Goal: Transaction & Acquisition: Purchase product/service

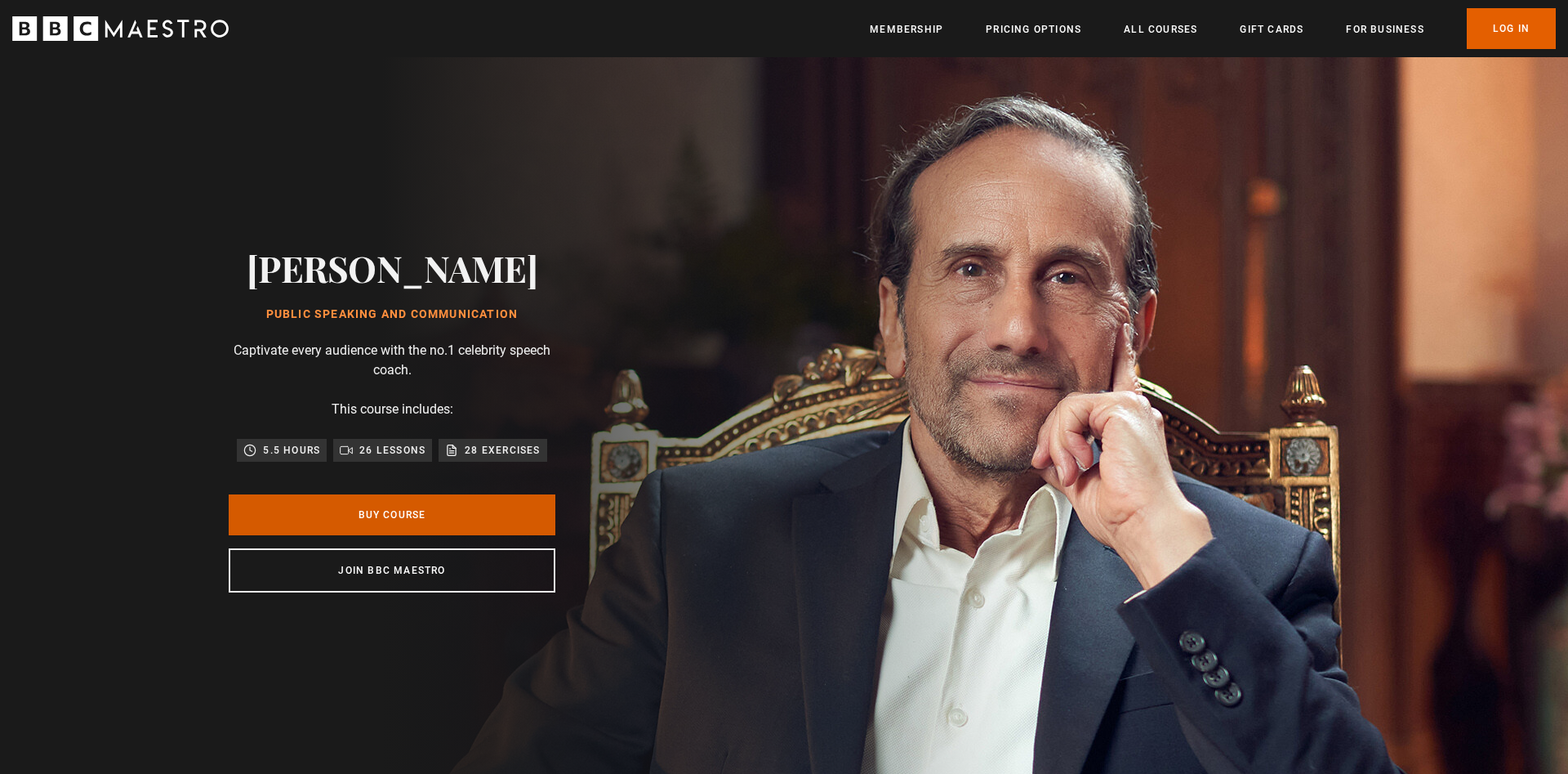
click at [423, 508] on link "Buy Course" at bounding box center [392, 514] width 327 height 41
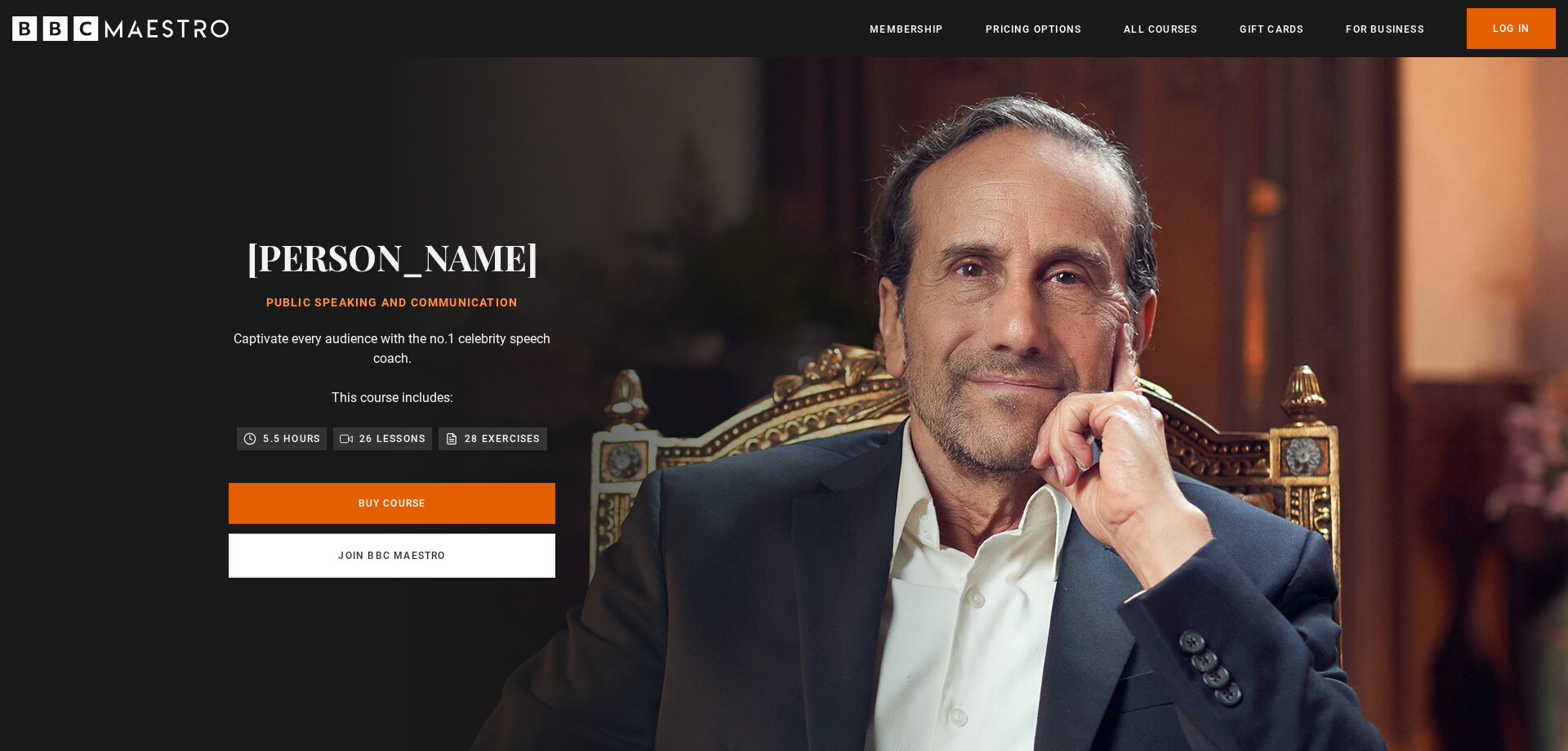
click at [372, 554] on link "Join BBC Maestro" at bounding box center [392, 555] width 327 height 44
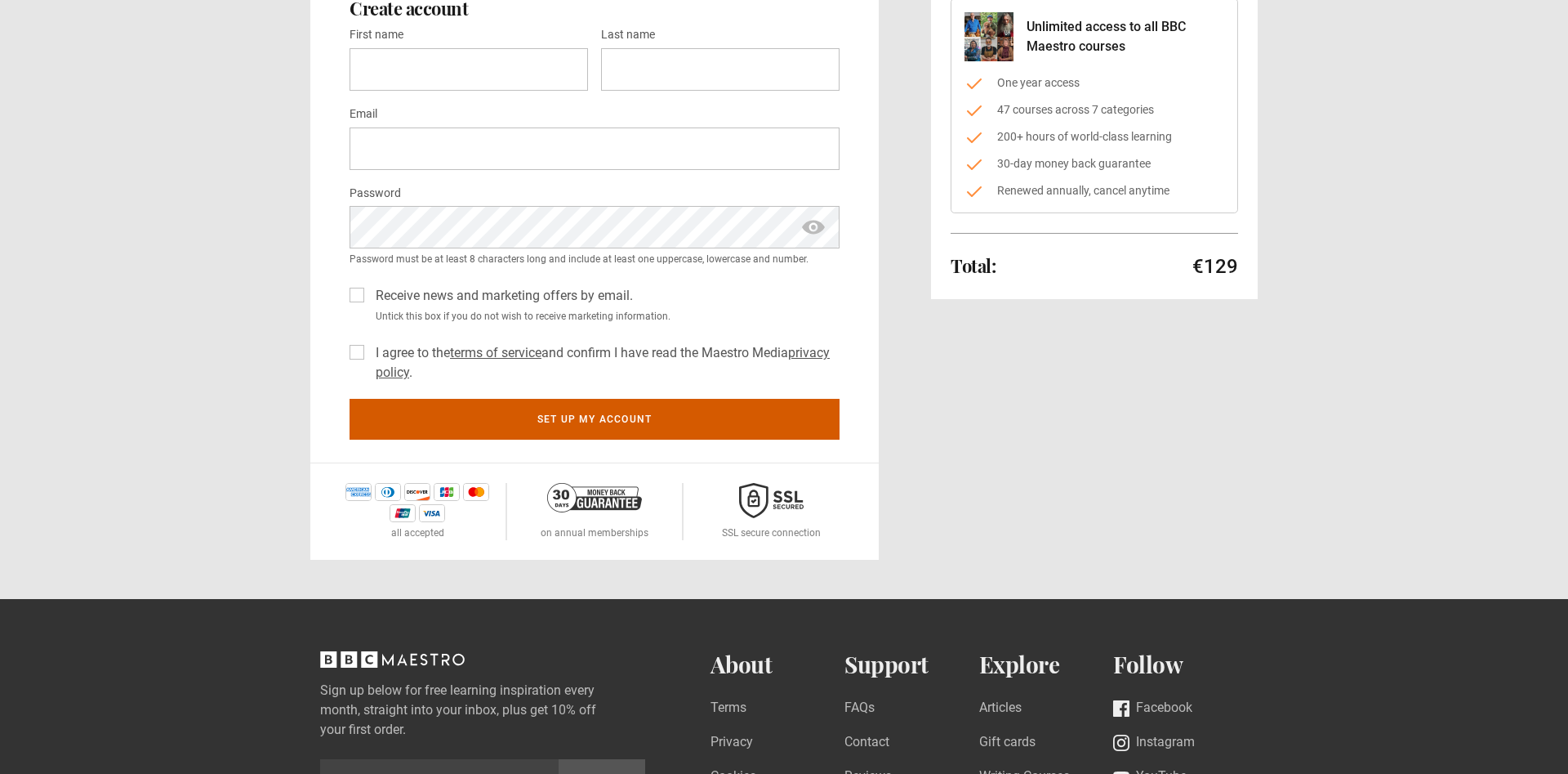
scroll to position [83, 0]
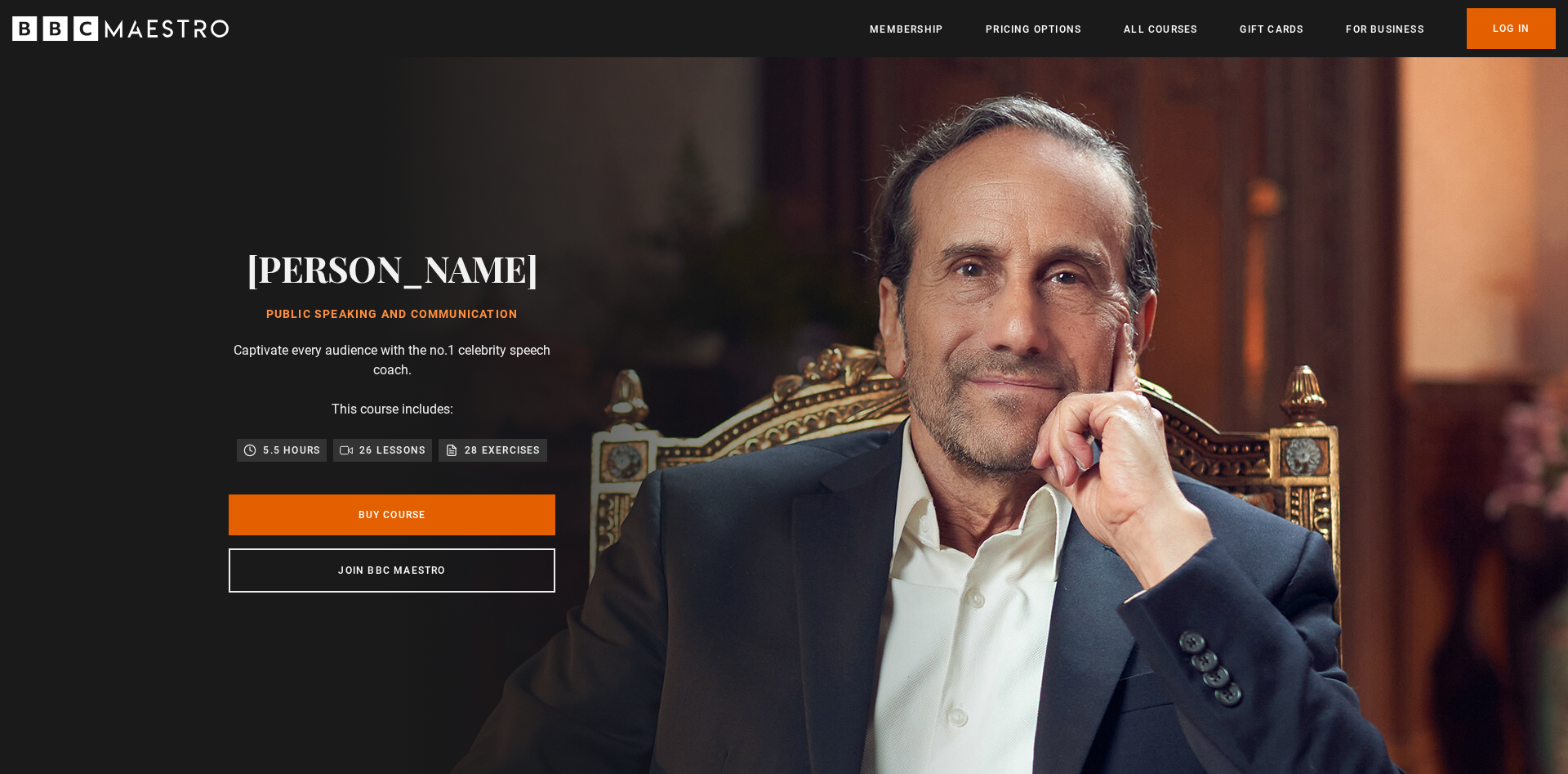
click at [1180, 40] on ul "Membership Pricing Options All Courses Gift Cards For business Already have an …" at bounding box center [1212, 29] width 686 height 41
click at [1180, 37] on link "All Courses" at bounding box center [1160, 29] width 73 height 16
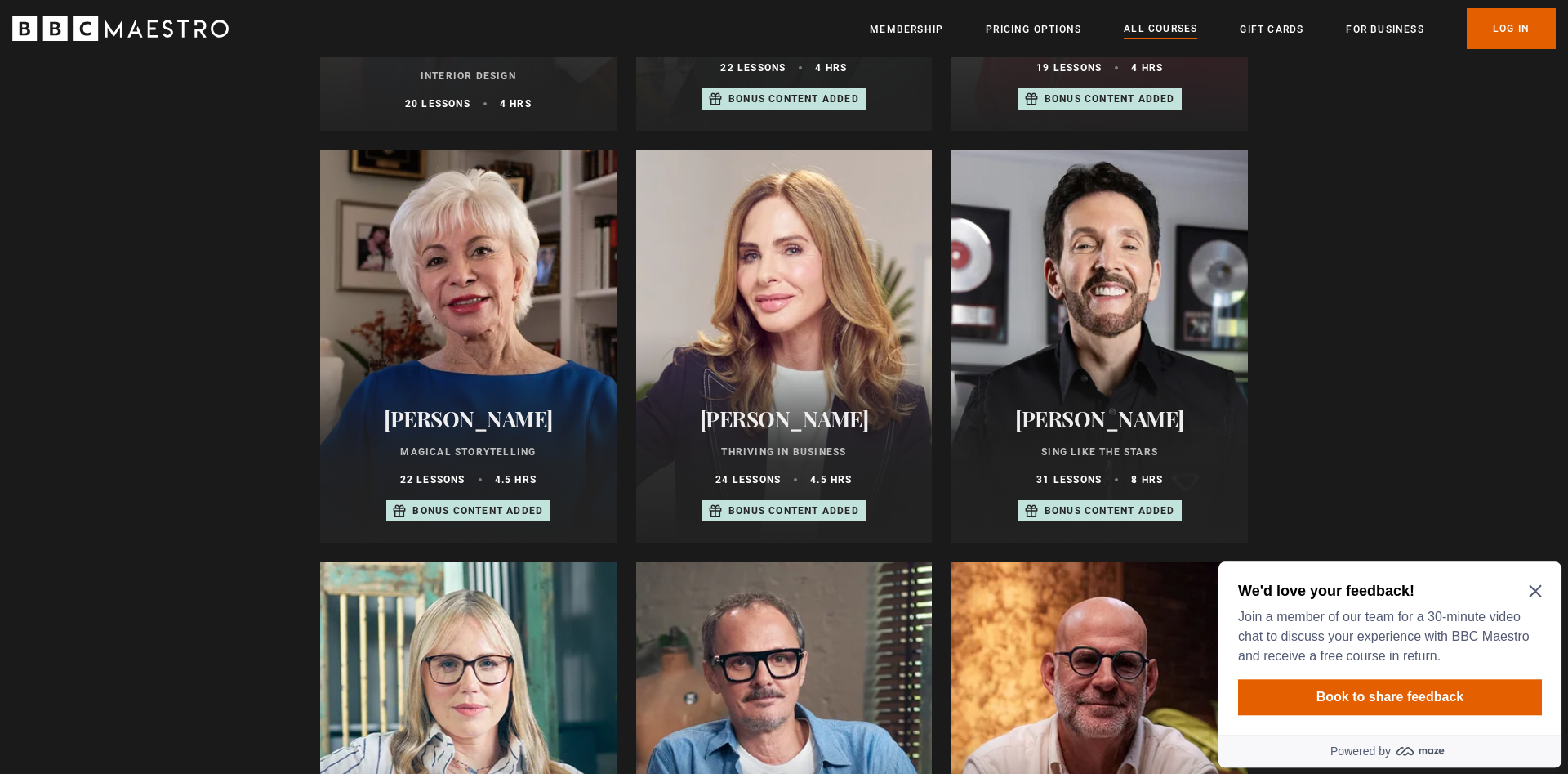
scroll to position [1250, 0]
